Goal: Task Accomplishment & Management: Use online tool/utility

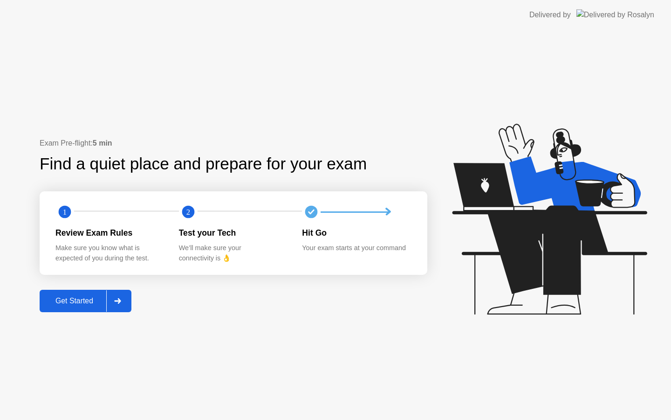
click at [96, 292] on button "Get Started" at bounding box center [86, 301] width 92 height 22
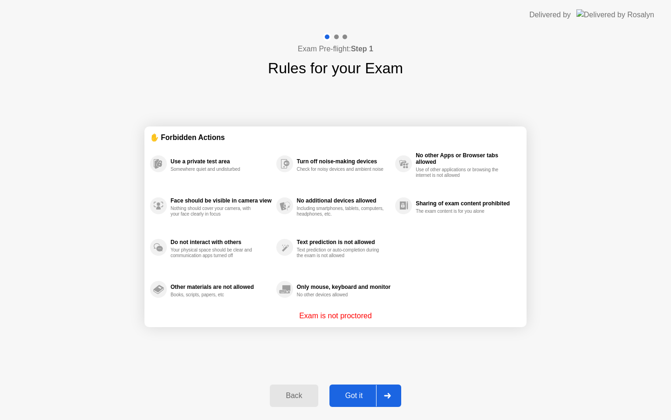
click at [382, 394] on div at bounding box center [387, 395] width 22 height 21
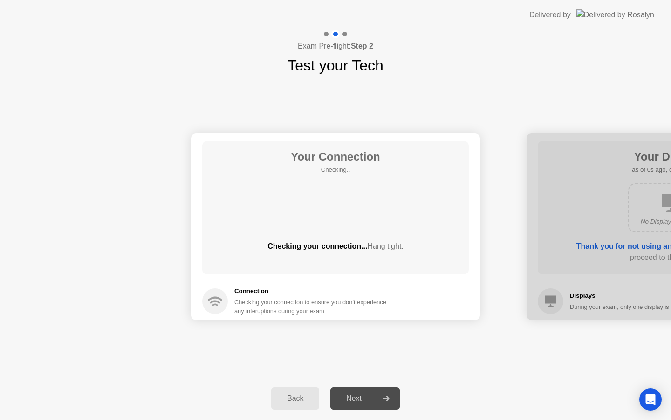
click at [386, 397] on icon at bounding box center [386, 398] width 7 height 6
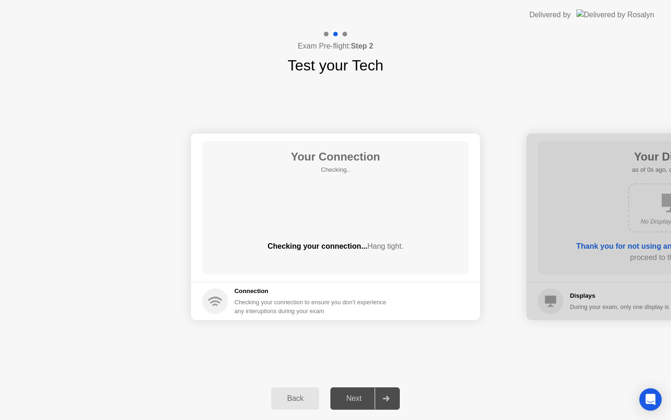
click at [386, 397] on icon at bounding box center [386, 398] width 7 height 6
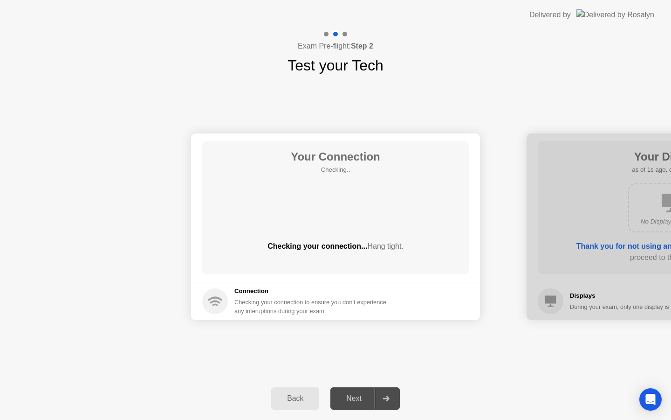
click at [386, 397] on icon at bounding box center [386, 398] width 7 height 6
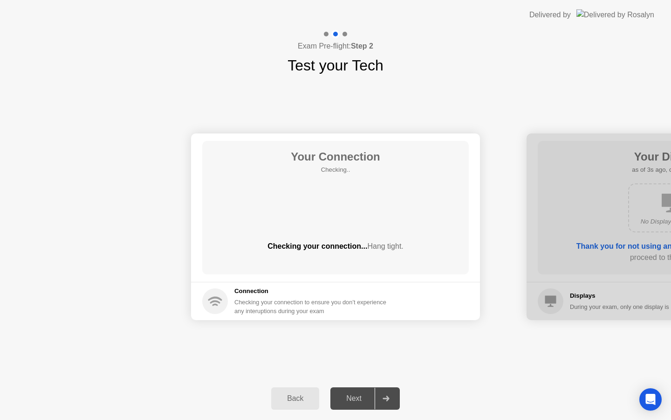
click at [386, 397] on icon at bounding box center [386, 398] width 7 height 6
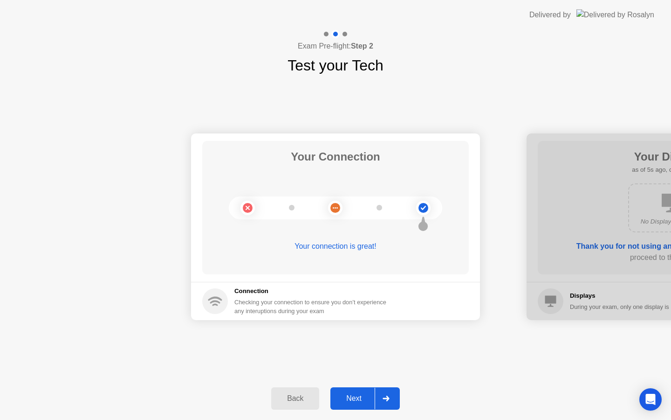
click at [391, 402] on div at bounding box center [386, 397] width 22 height 21
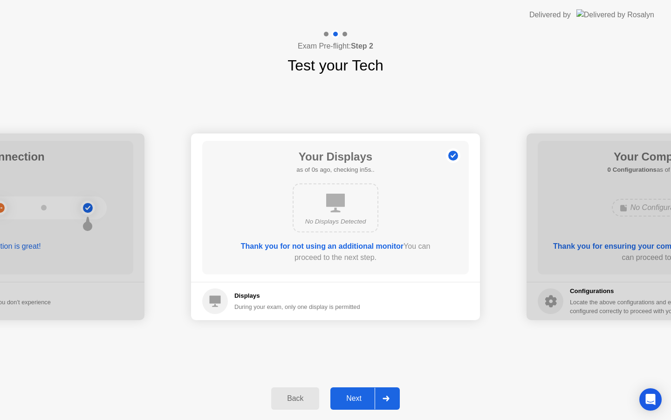
click at [391, 402] on div at bounding box center [386, 397] width 22 height 21
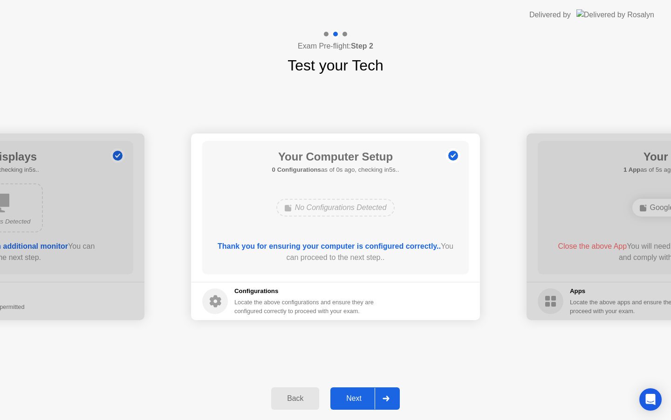
click at [391, 402] on div at bounding box center [386, 397] width 22 height 21
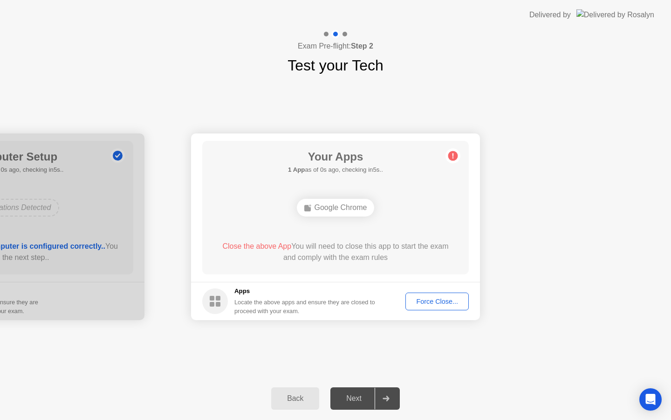
click at [391, 402] on div at bounding box center [386, 397] width 22 height 21
click at [448, 299] on div "Force Close..." at bounding box center [437, 300] width 57 height 7
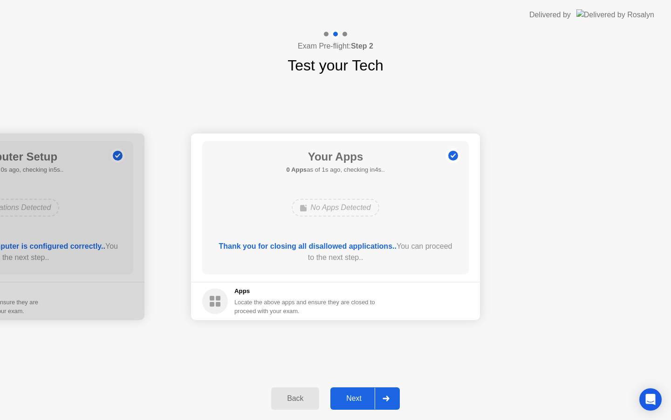
click at [370, 408] on button "Next" at bounding box center [365, 398] width 69 height 22
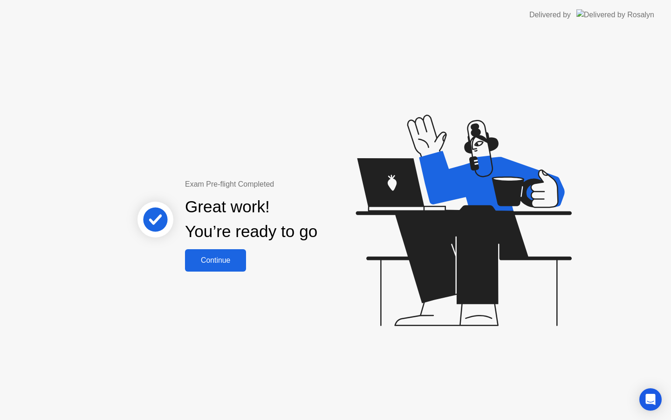
click at [218, 259] on div "Continue" at bounding box center [215, 260] width 55 height 8
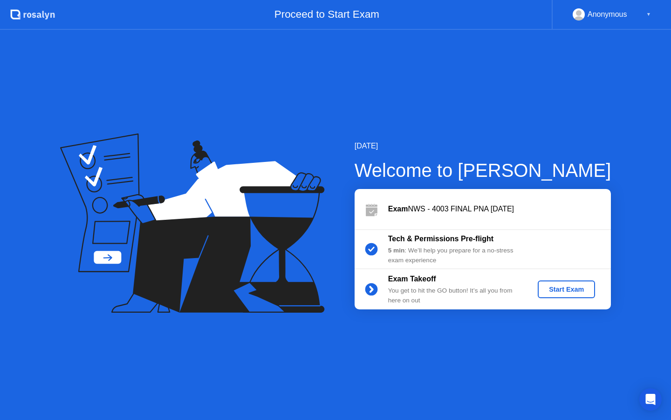
click at [560, 289] on div "Start Exam" at bounding box center [567, 288] width 50 height 7
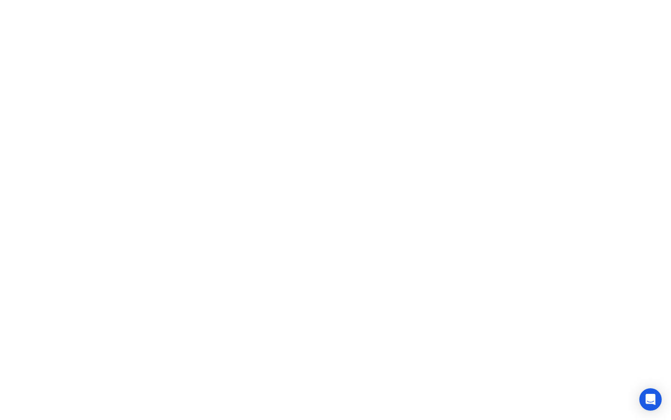
click div
click at [284, 404] on button "Move" at bounding box center [281, 405] width 24 height 24
drag, startPoint x: 284, startPoint y: 404, endPoint x: 253, endPoint y: 362, distance: 52.6
click at [269, 393] on button "Move" at bounding box center [281, 405] width 24 height 24
click iframe
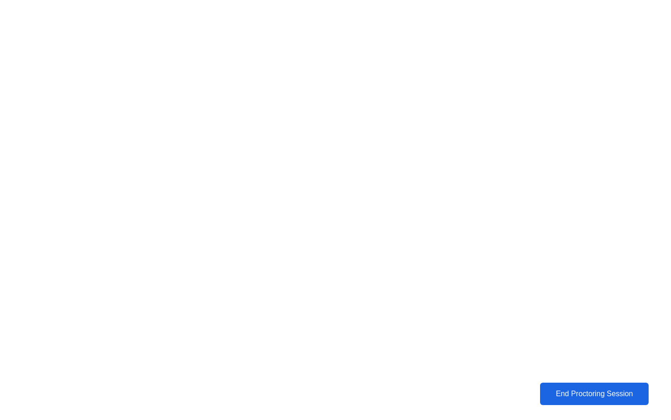
click at [561, 396] on div "End Proctoring Session" at bounding box center [594, 393] width 103 height 8
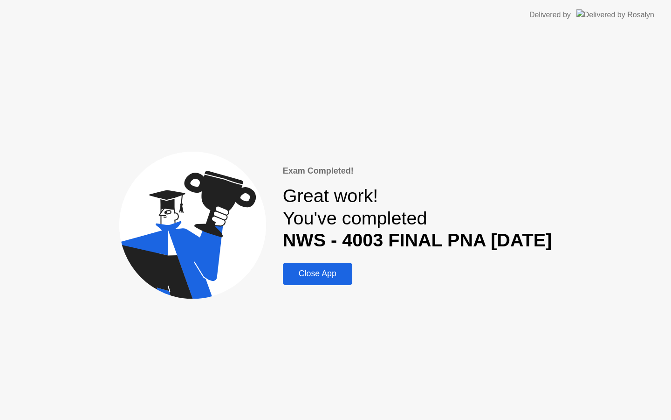
click at [320, 270] on div "Close App" at bounding box center [318, 274] width 64 height 10
